Goal: Transaction & Acquisition: Purchase product/service

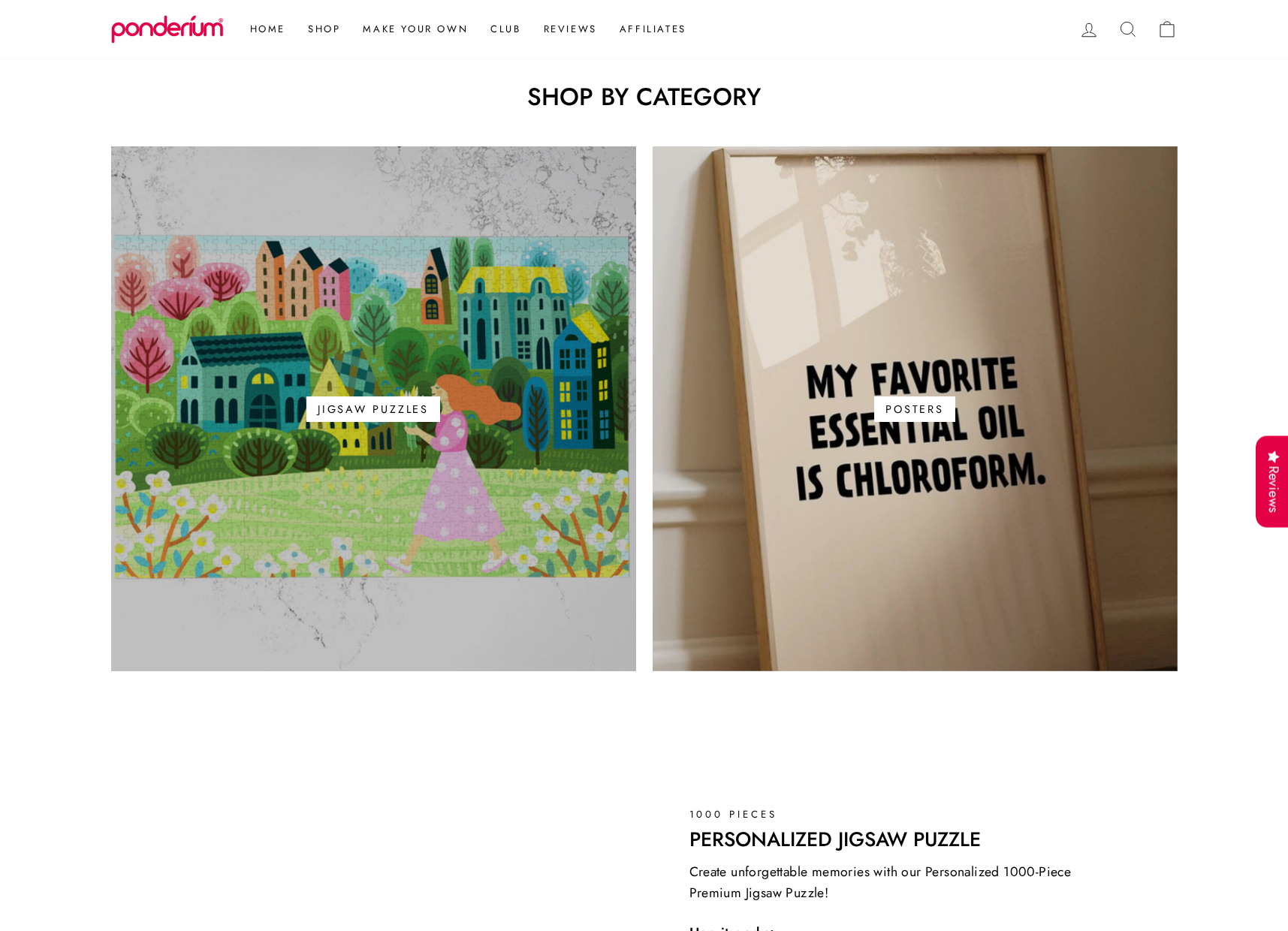
scroll to position [938, 0]
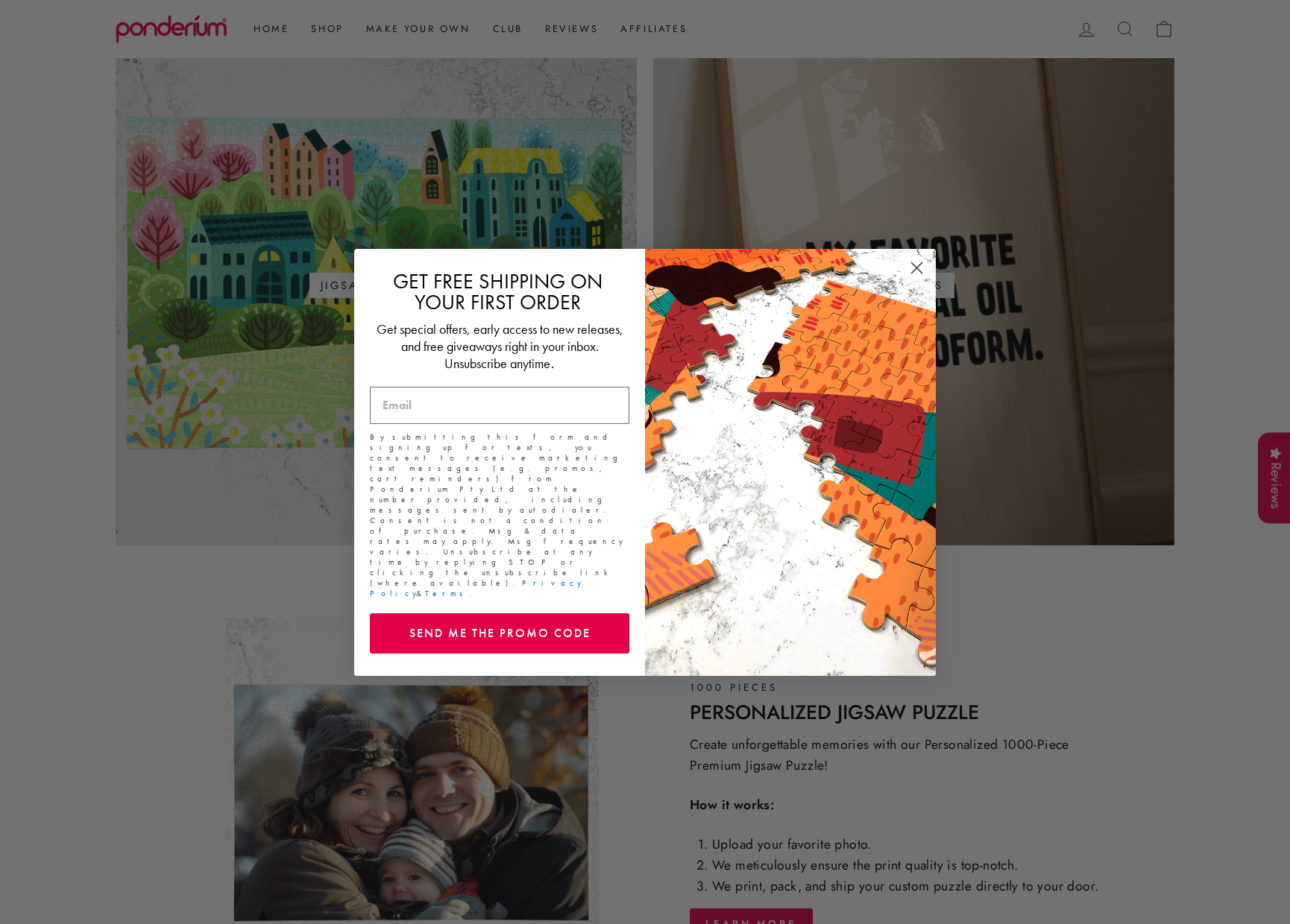
click at [347, 283] on div "Close dialog GET FREE SHIPPING ON YOUR FIRST ORDER Get special offers, early ac…" at bounding box center [645, 462] width 612 height 457
click at [915, 280] on circle "Close dialog" at bounding box center [917, 267] width 25 height 25
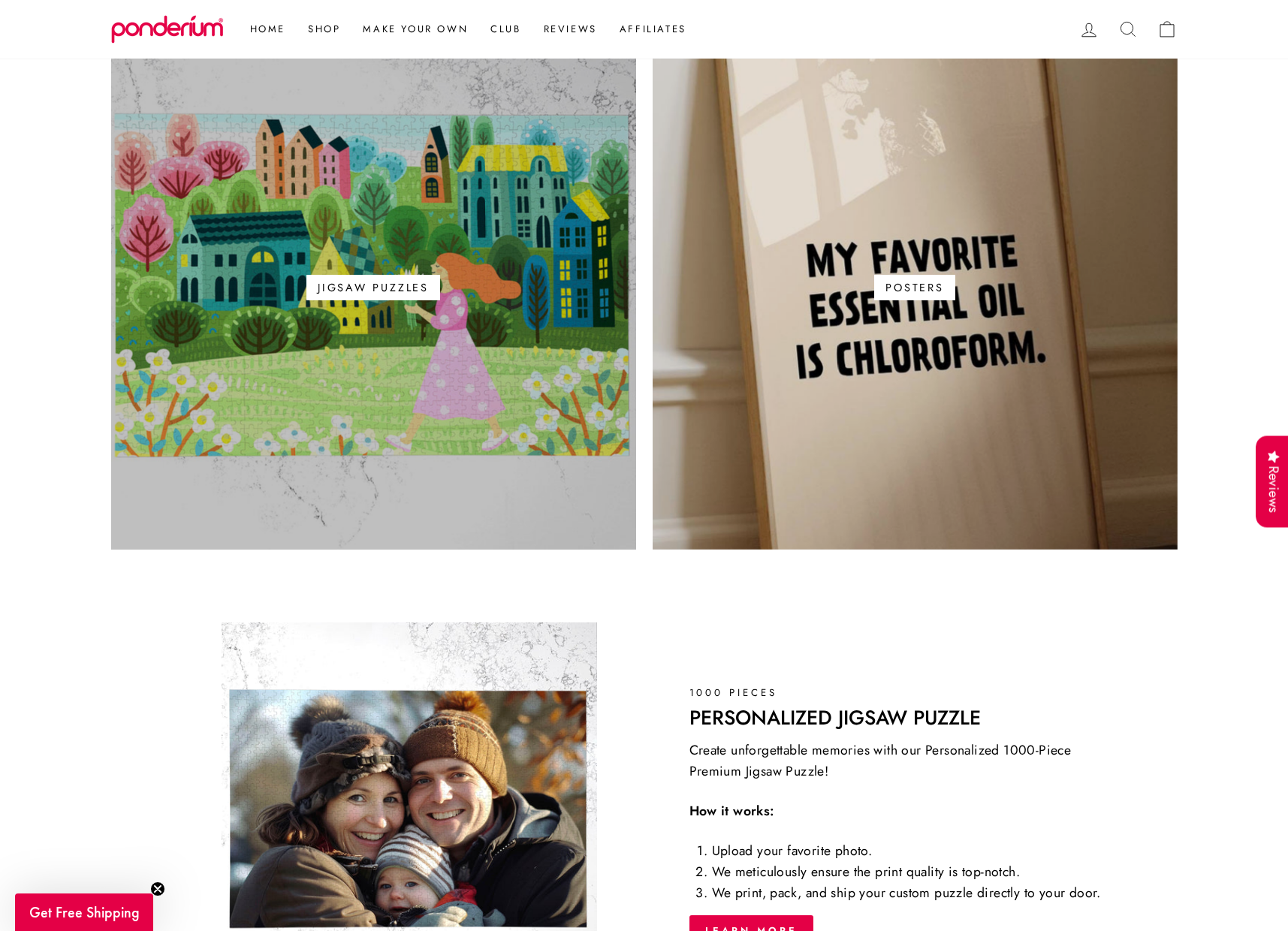
click at [334, 270] on link "Jigsaw Puzzles" at bounding box center [373, 287] width 525 height 525
click at [337, 284] on span "Jigsaw Puzzles" at bounding box center [373, 288] width 133 height 26
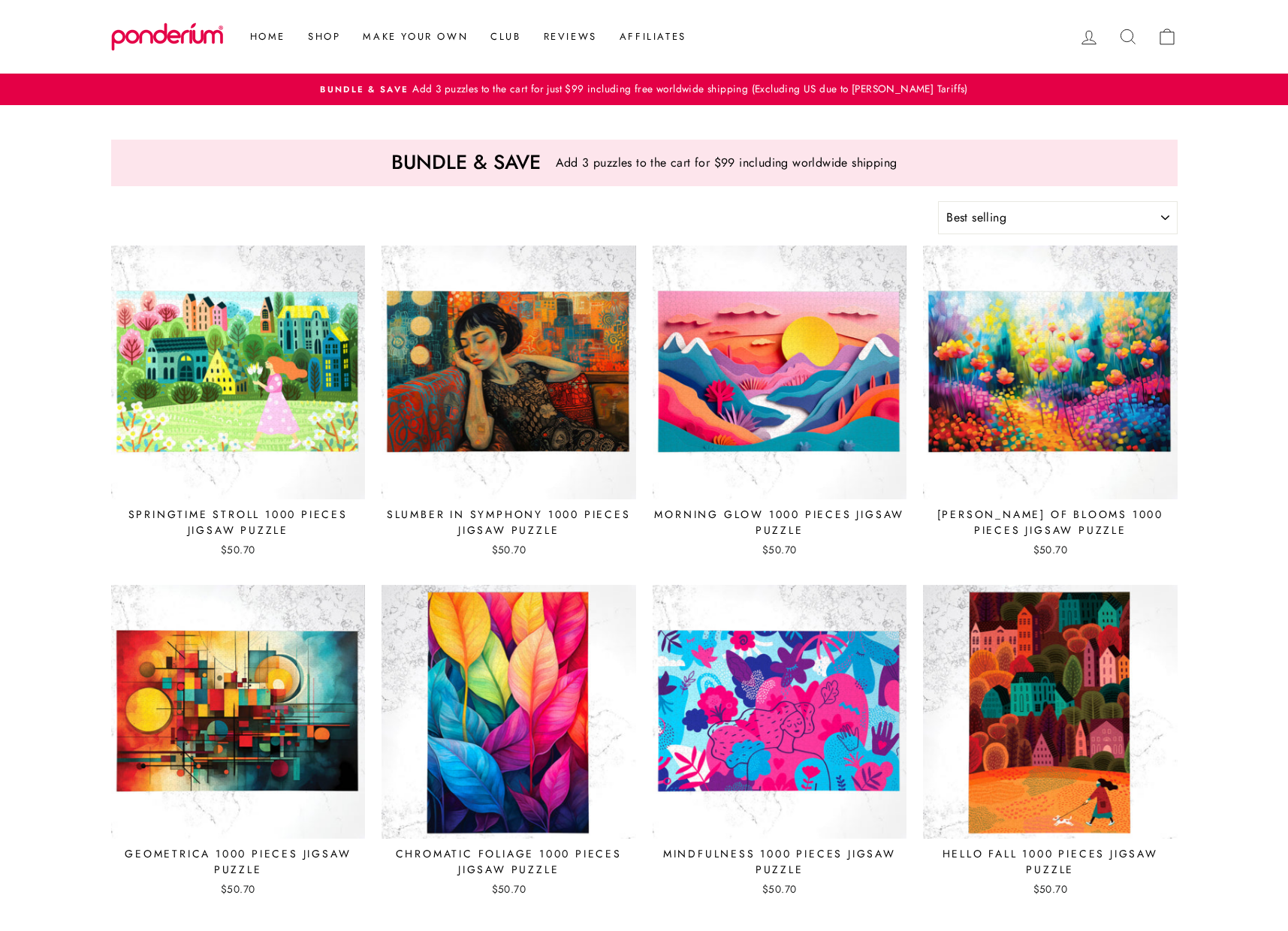
select select "best-selling"
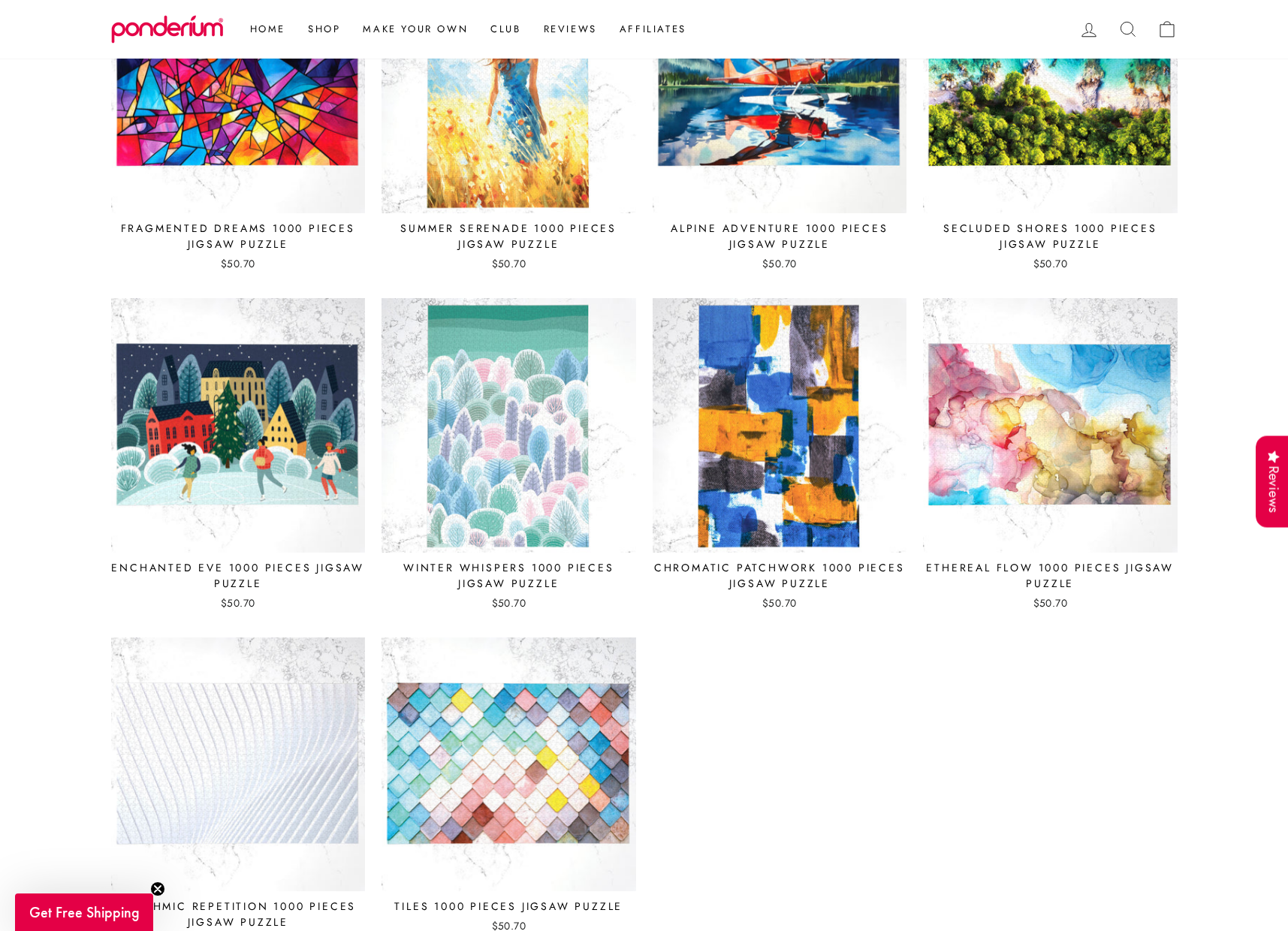
scroll to position [6108, 0]
